Goal: Information Seeking & Learning: Learn about a topic

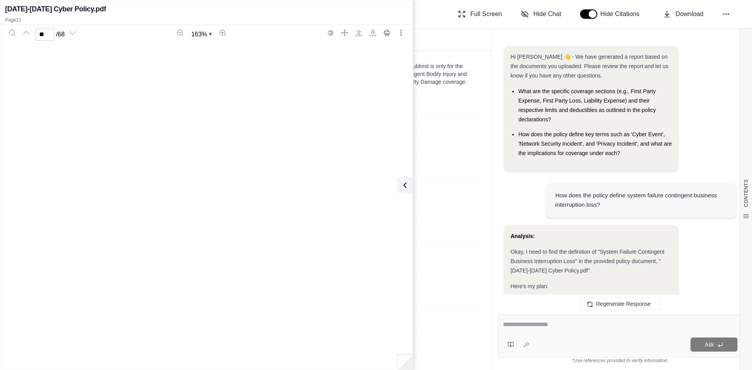
scroll to position [31958, 0]
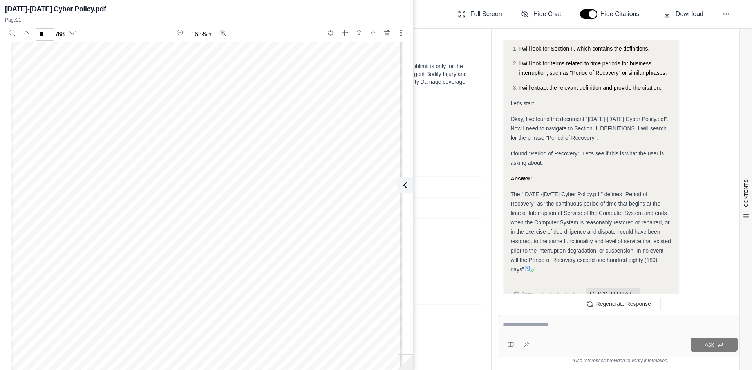
click at [530, 328] on textarea at bounding box center [620, 324] width 235 height 9
type textarea "**********"
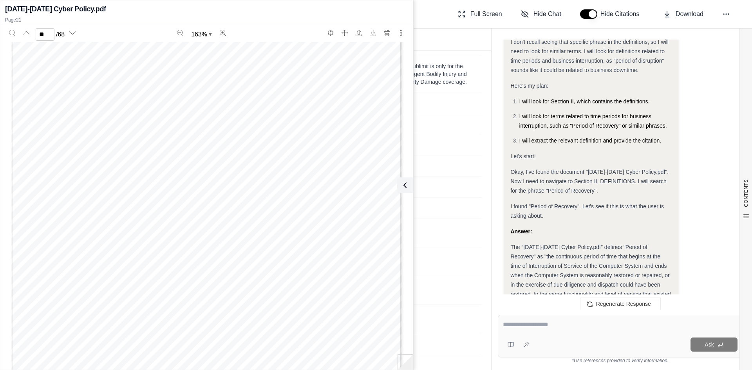
scroll to position [684, 0]
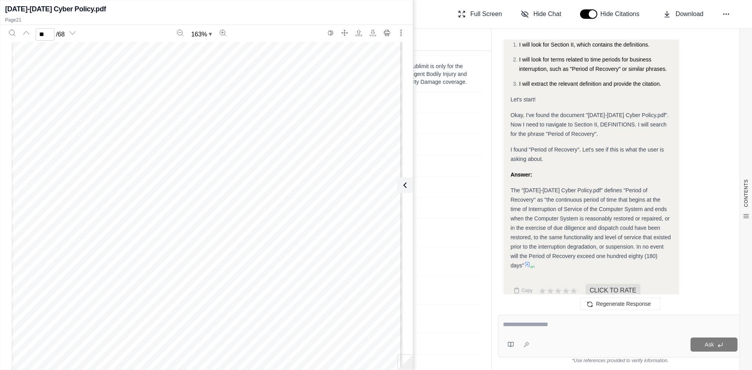
click at [530, 262] on icon at bounding box center [527, 264] width 5 height 5
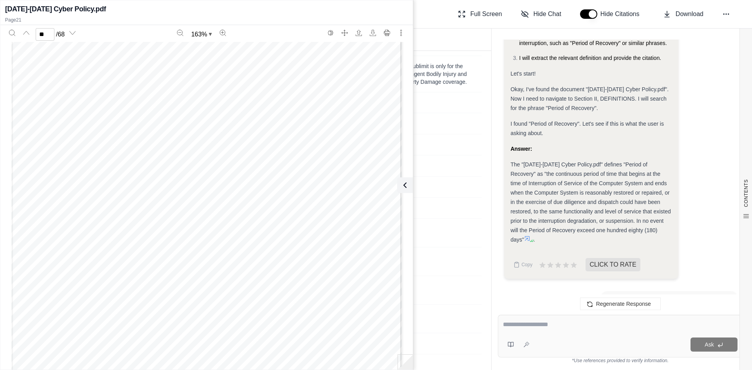
scroll to position [723, 0]
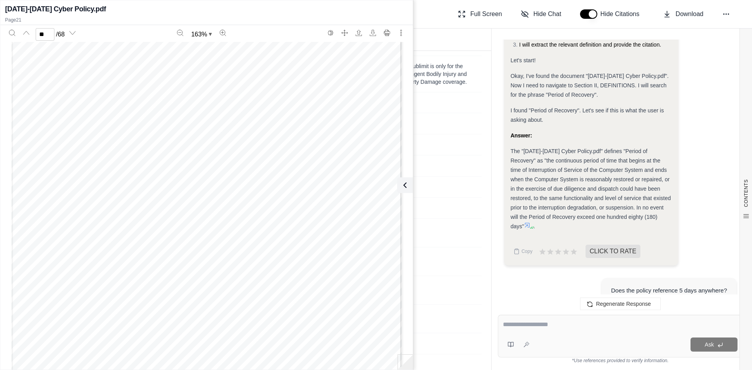
click at [531, 222] on icon at bounding box center [527, 225] width 6 height 6
click at [530, 223] on icon at bounding box center [527, 225] width 5 height 5
click at [531, 222] on icon at bounding box center [527, 225] width 6 height 6
click at [653, 185] on span "Page: pg 21" at bounding box center [663, 183] width 91 height 8
type input "**"
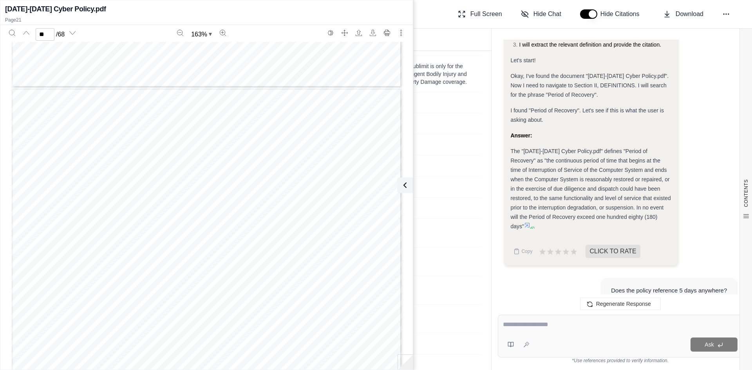
scroll to position [31291, 0]
drag, startPoint x: 403, startPoint y: 185, endPoint x: 407, endPoint y: 173, distance: 12.7
click at [407, 173] on div "[DATE]-[DATE] Cyber Policy.pdf Page 21 ** / 68 163 %" at bounding box center [206, 185] width 413 height 366
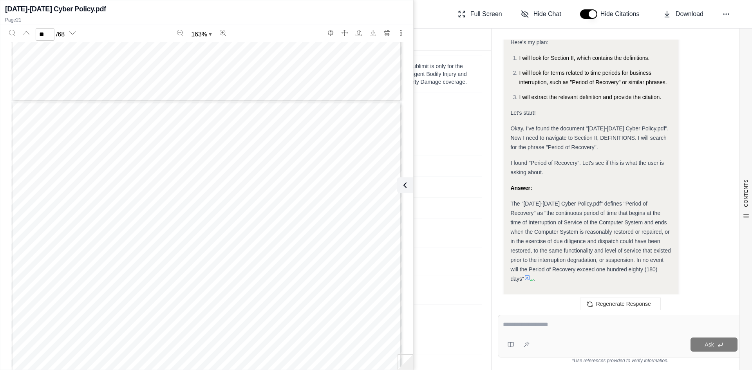
scroll to position [684, 0]
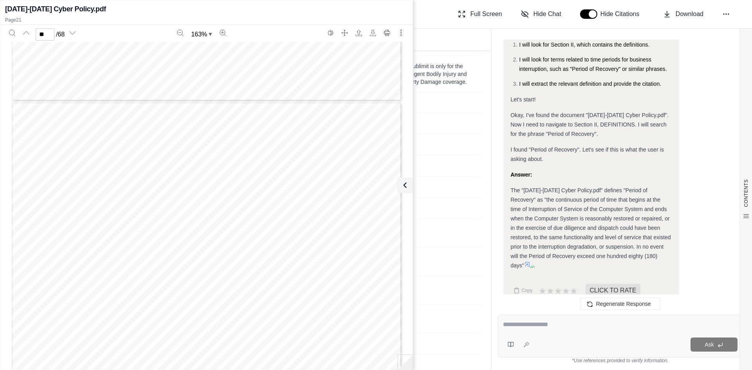
click at [616, 187] on span "The "[DATE]-[DATE] Cyber Policy.pdf" defines "Period of Recovery" as "the conti…" at bounding box center [591, 228] width 160 height 82
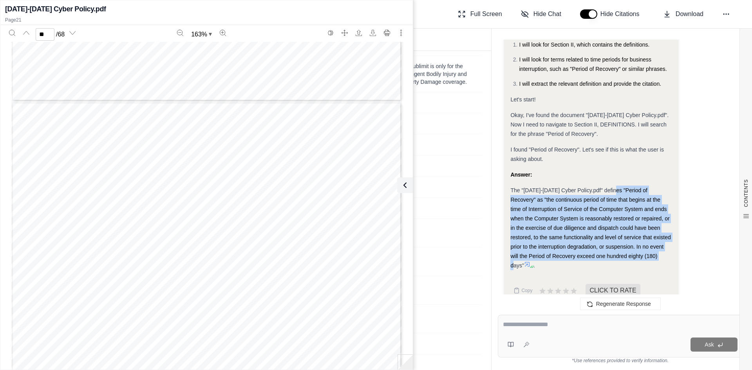
drag, startPoint x: 616, startPoint y: 179, endPoint x: 655, endPoint y: 251, distance: 82.4
click at [655, 251] on div "The "[DATE]-[DATE] Cyber Policy.pdf" defines "Period of Recovery" as "the conti…" at bounding box center [591, 228] width 161 height 85
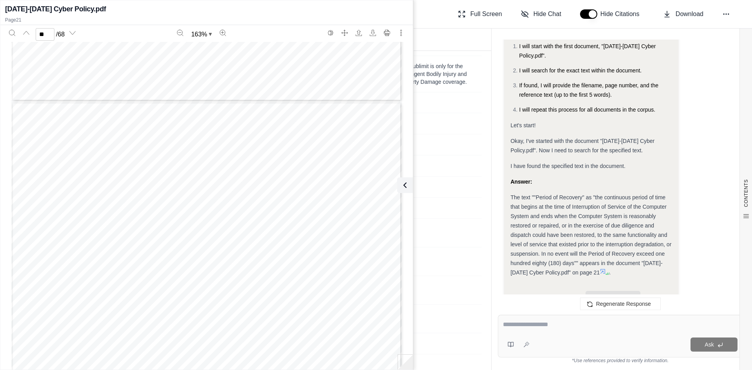
scroll to position [1572, 0]
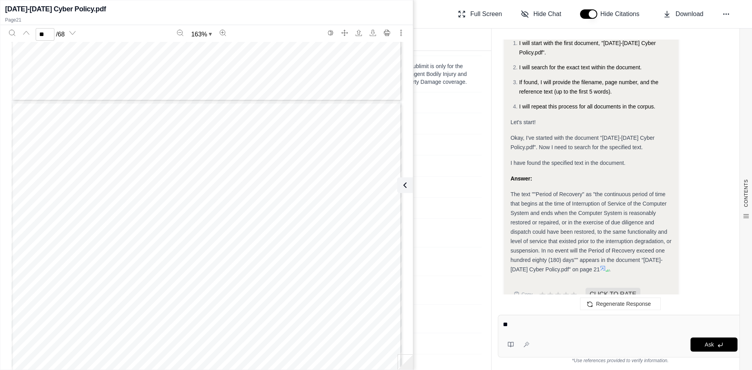
type textarea "*"
click at [606, 268] on icon at bounding box center [608, 270] width 5 height 5
click at [408, 181] on button at bounding box center [404, 186] width 16 height 16
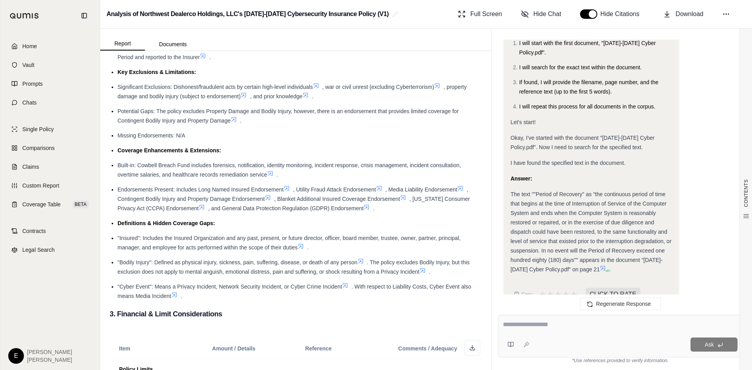
scroll to position [235, 0]
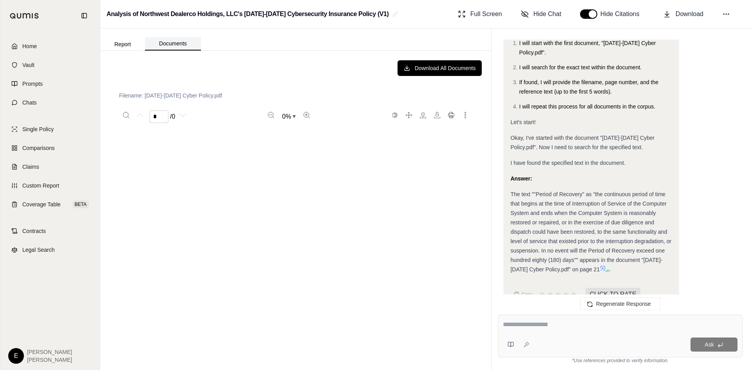
click at [165, 47] on button "Documents" at bounding box center [173, 43] width 56 height 13
click at [118, 47] on button "Report" at bounding box center [122, 44] width 45 height 13
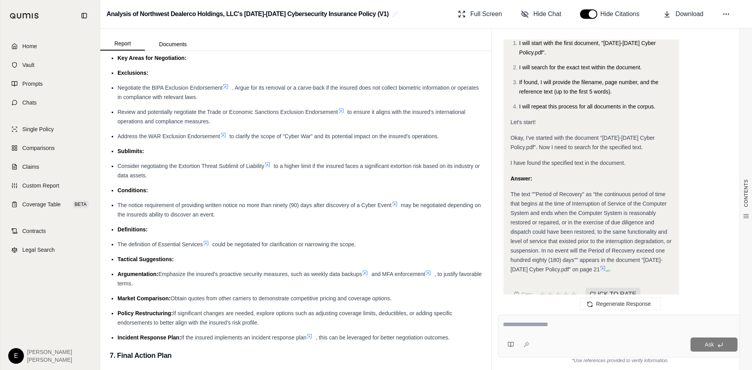
scroll to position [2038, 0]
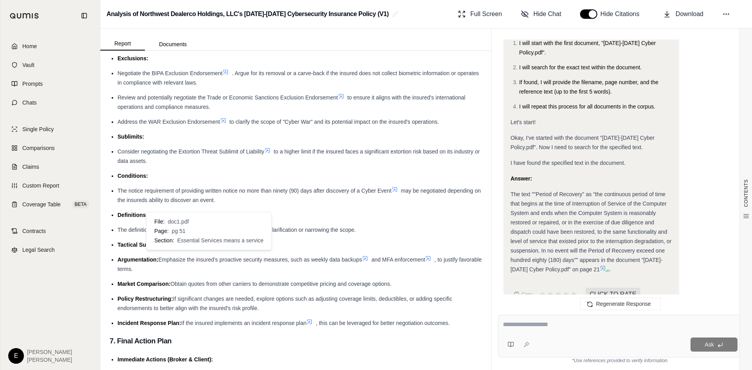
click at [208, 232] on icon at bounding box center [206, 229] width 6 height 6
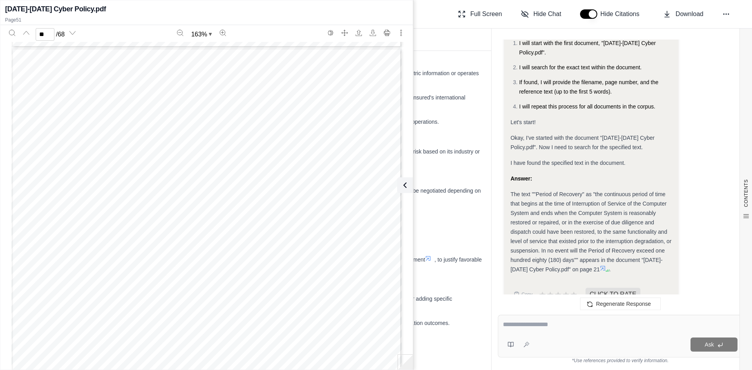
scroll to position [10118, 0]
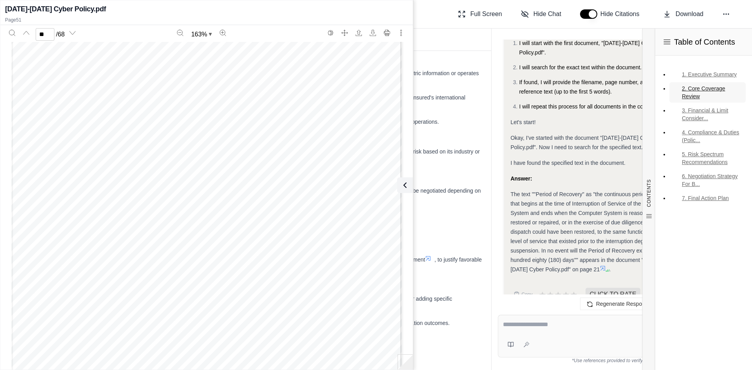
click at [697, 91] on link "2. Core Coverage Review" at bounding box center [708, 92] width 76 height 20
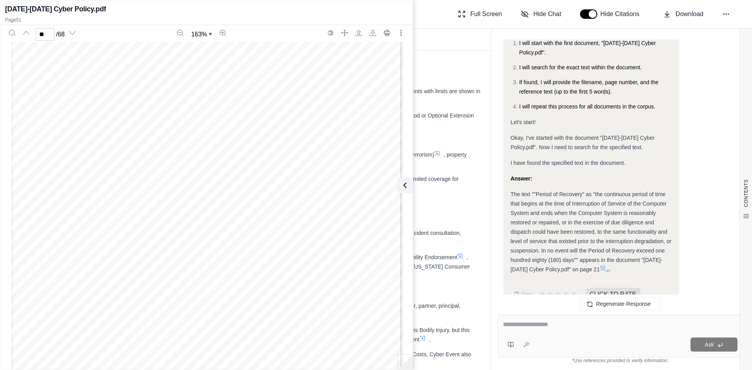
scroll to position [13325, 0]
type input "**"
